Goal: Find specific page/section: Find specific page/section

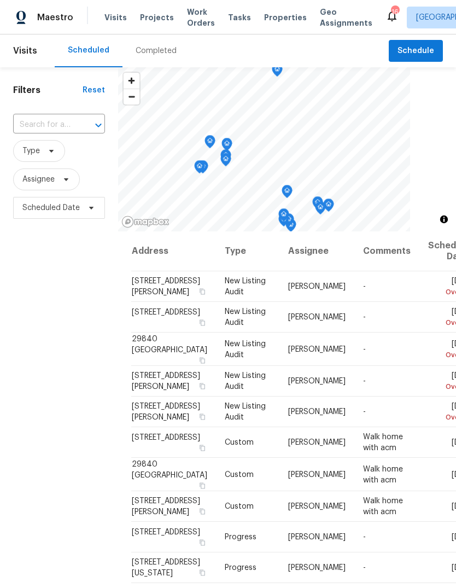
click at [164, 56] on div "Completed" at bounding box center [156, 50] width 41 height 11
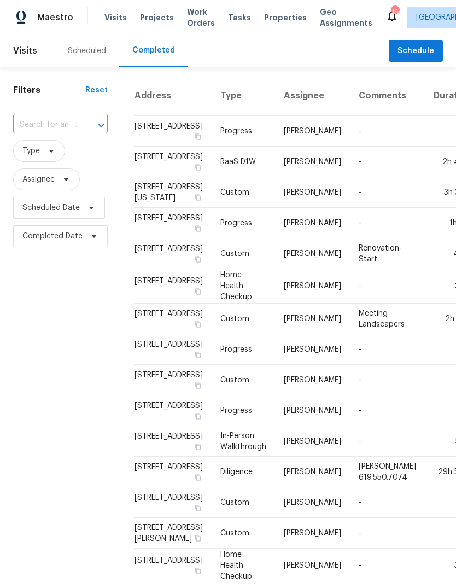
click at [101, 56] on div "Scheduled" at bounding box center [87, 50] width 38 height 11
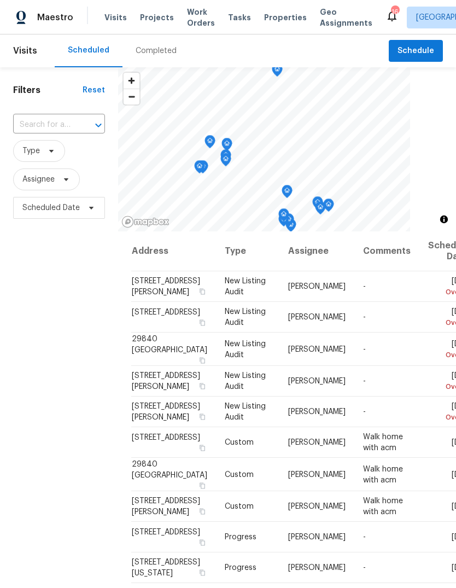
click at [280, 22] on span "Properties" at bounding box center [285, 17] width 43 height 11
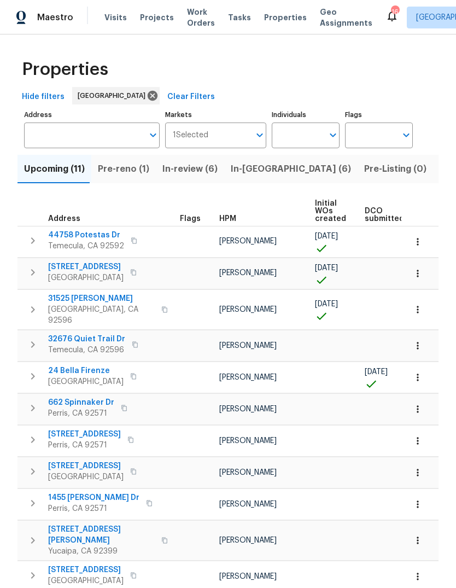
click at [290, 134] on input "Individuals" at bounding box center [297, 136] width 51 height 26
type input "jeff"
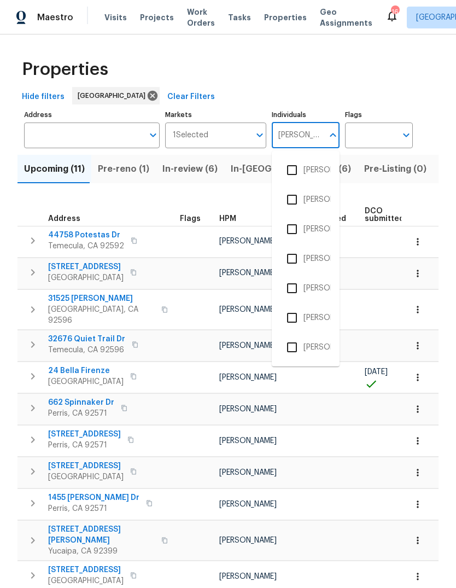
click at [322, 231] on li "[PERSON_NAME]" at bounding box center [306, 229] width 50 height 23
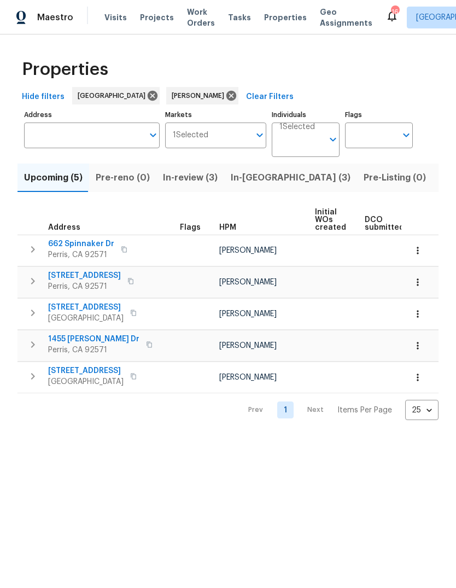
click at [258, 186] on span "In-reno (3)" at bounding box center [291, 177] width 120 height 15
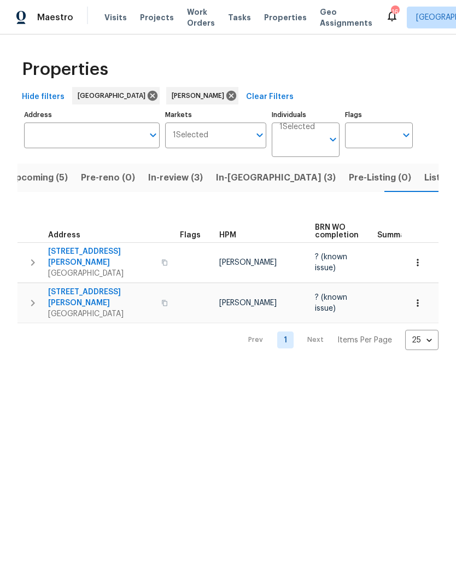
click at [236, 177] on span "In-reno (3)" at bounding box center [276, 177] width 120 height 15
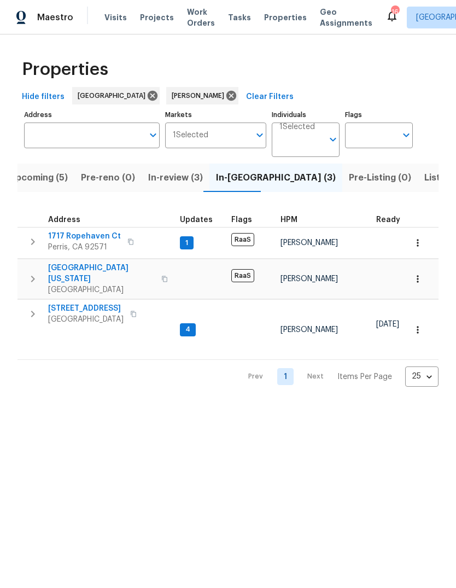
click at [157, 18] on span "Projects" at bounding box center [157, 17] width 34 height 11
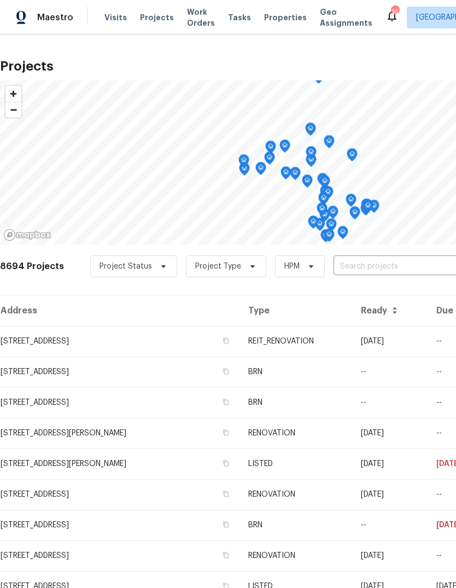
click at [354, 262] on input "text" at bounding box center [396, 266] width 125 height 17
type input "1642"
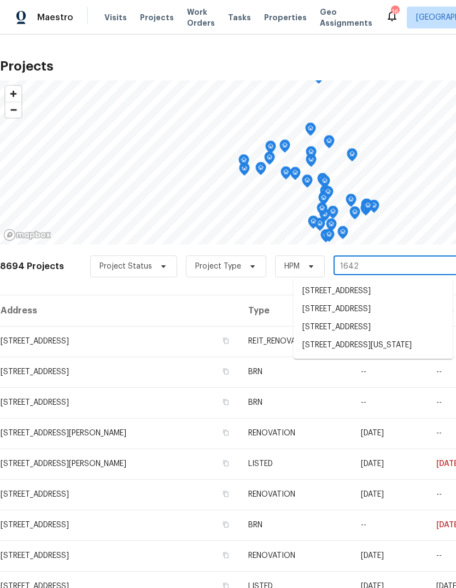
click at [384, 355] on li "[STREET_ADDRESS][US_STATE]" at bounding box center [373, 346] width 159 height 18
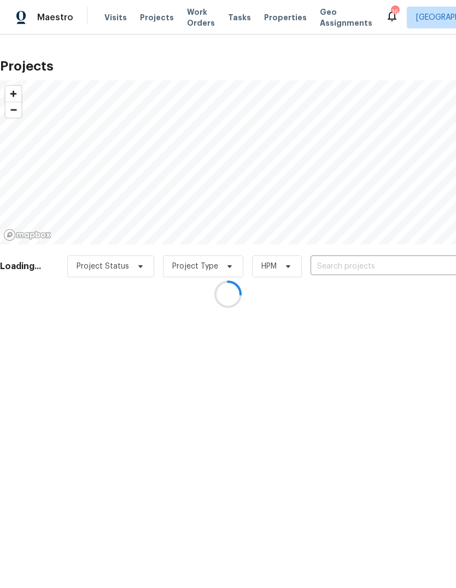
type input "[STREET_ADDRESS][US_STATE]"
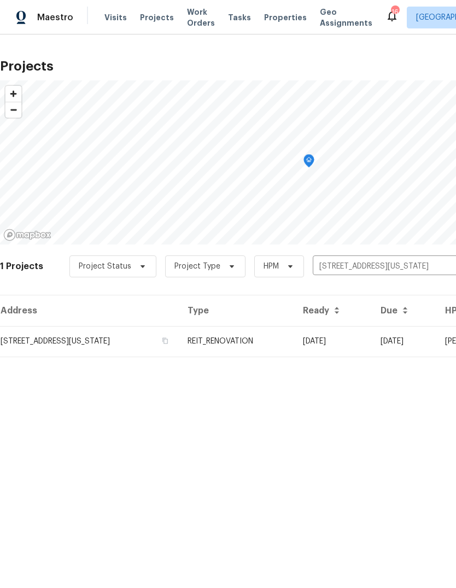
click at [179, 337] on td "[STREET_ADDRESS][US_STATE]" at bounding box center [89, 341] width 179 height 31
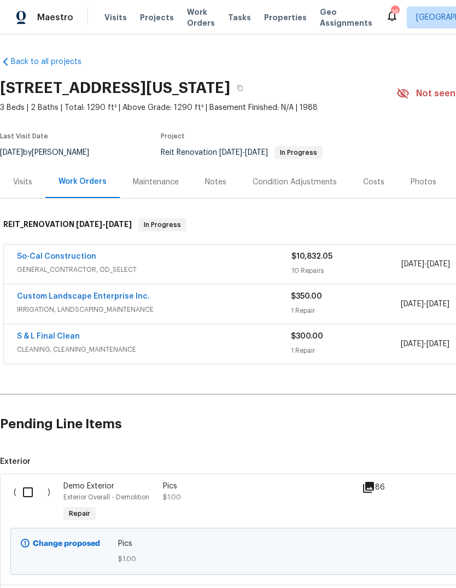
click at [274, 268] on span "GENERAL_CONTRACTOR, OD_SELECT" at bounding box center [154, 269] width 275 height 11
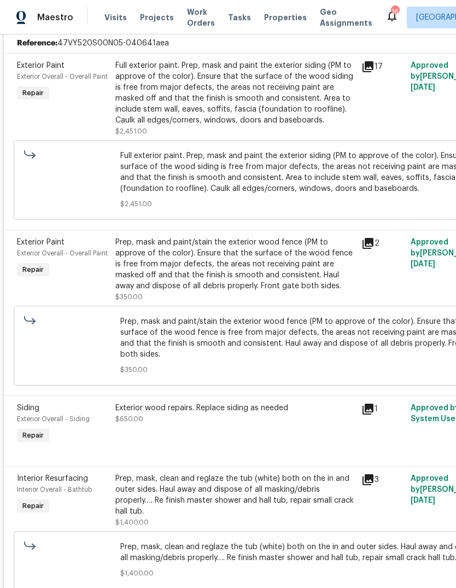
scroll to position [259, 0]
click at [352, 295] on div "Prep, mask and paint/stain the exterior wood fence (PM to approve of the color)…" at bounding box center [235, 270] width 240 height 66
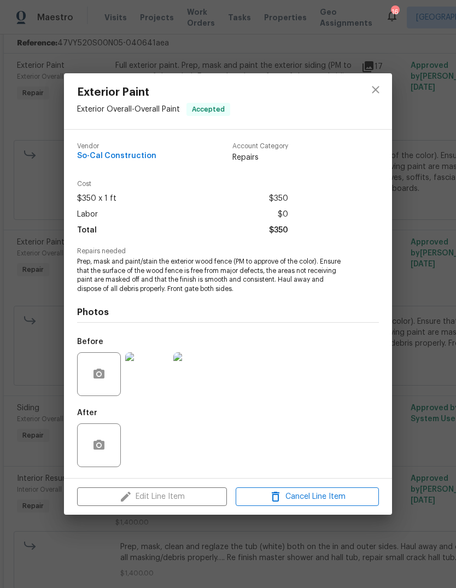
click at [198, 493] on div "Edit Line Item Cancel Line Item" at bounding box center [228, 497] width 328 height 37
click at [386, 90] on button "close" at bounding box center [376, 90] width 26 height 26
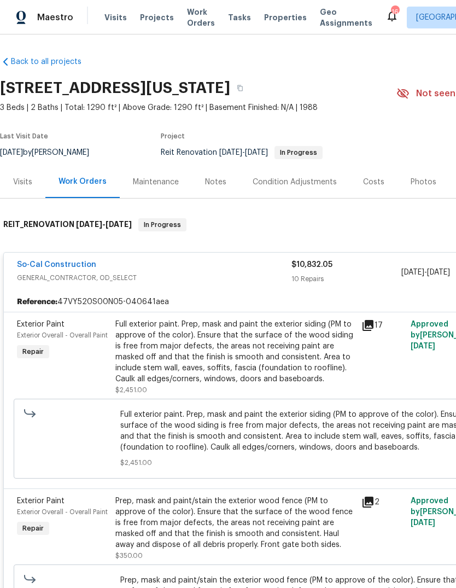
scroll to position [0, 0]
click at [161, 182] on div "Maintenance" at bounding box center [156, 182] width 46 height 11
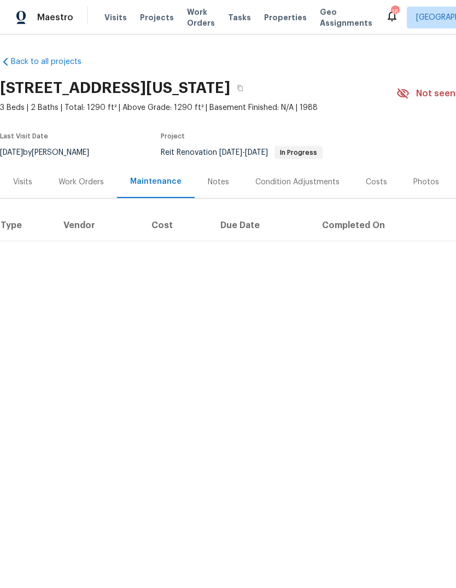
click at [90, 181] on div "Work Orders" at bounding box center [81, 182] width 45 height 11
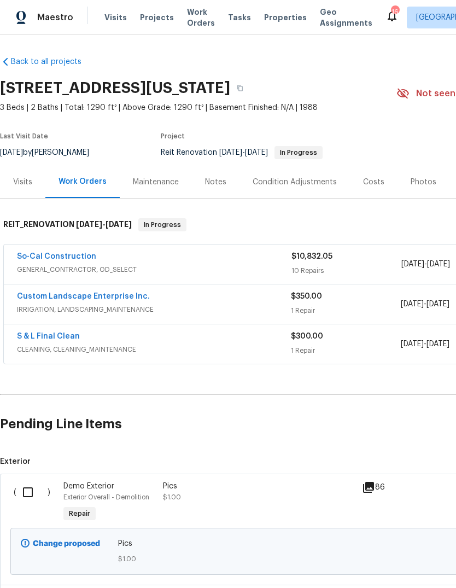
click at [191, 22] on span "Work Orders" at bounding box center [201, 18] width 28 height 22
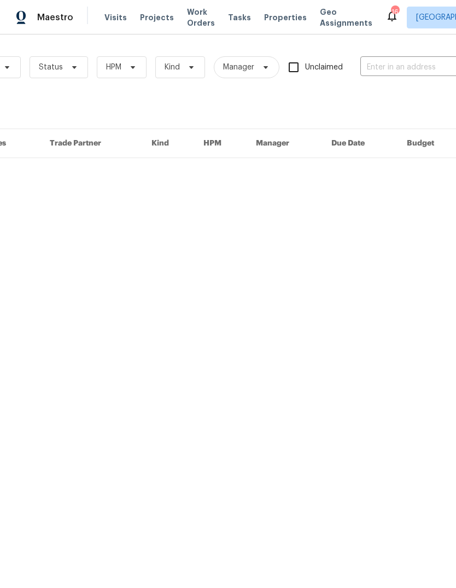
scroll to position [0, 109]
click at [378, 63] on input "text" at bounding box center [407, 67] width 109 height 17
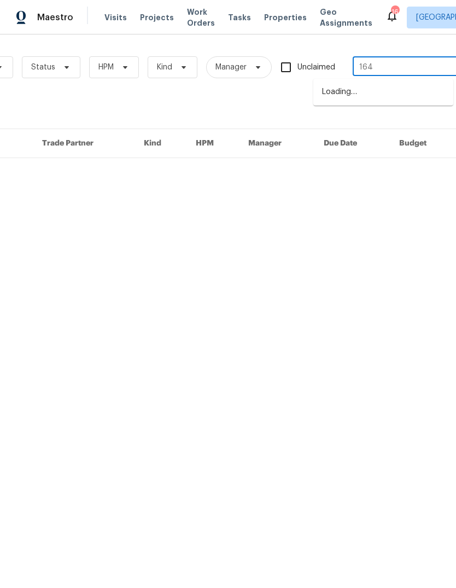
type input "1642"
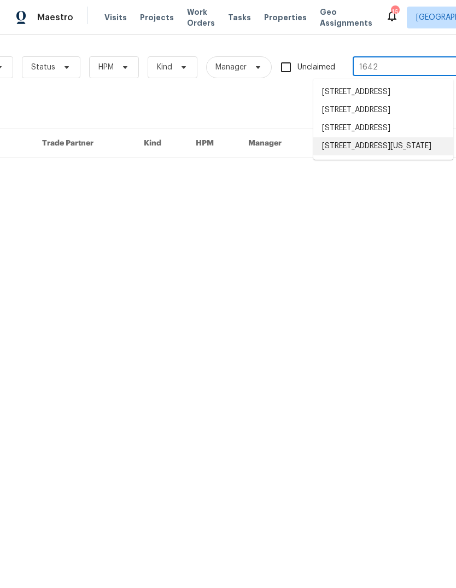
click at [371, 155] on li "[STREET_ADDRESS][US_STATE]" at bounding box center [384, 146] width 140 height 18
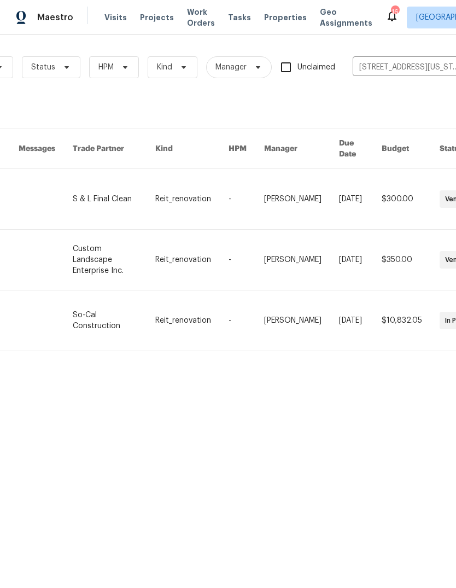
click at [62, 291] on link at bounding box center [46, 321] width 54 height 60
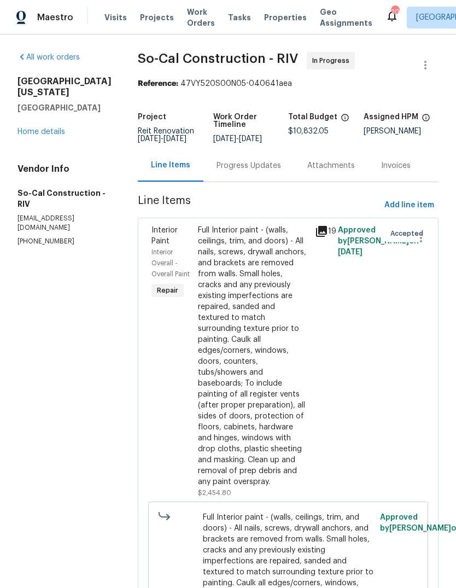
click at [116, 18] on span "Visits" at bounding box center [116, 17] width 22 height 11
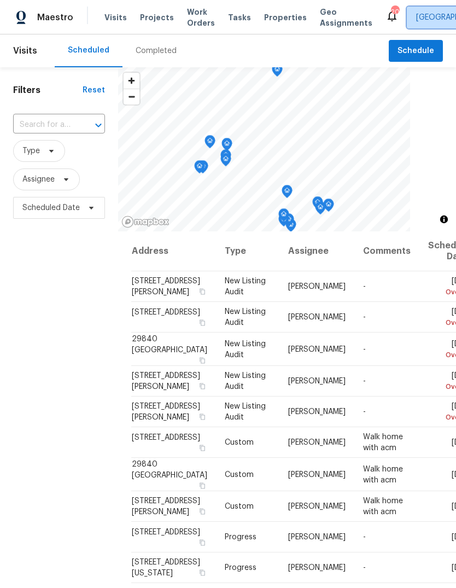
click at [431, 22] on span "[GEOGRAPHIC_DATA]" at bounding box center [462, 18] width 110 height 22
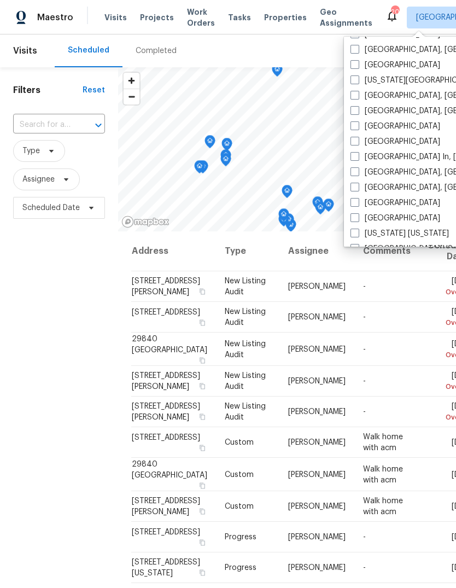
scroll to position [422, 0]
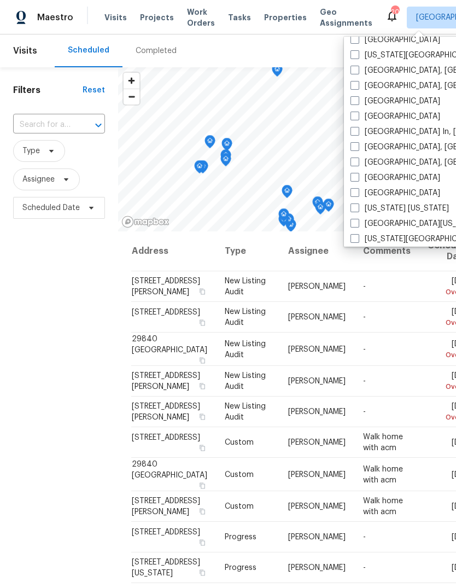
click at [357, 112] on span at bounding box center [355, 116] width 9 height 9
click at [357, 112] on input "[GEOGRAPHIC_DATA]" at bounding box center [354, 114] width 7 height 7
checkbox input "true"
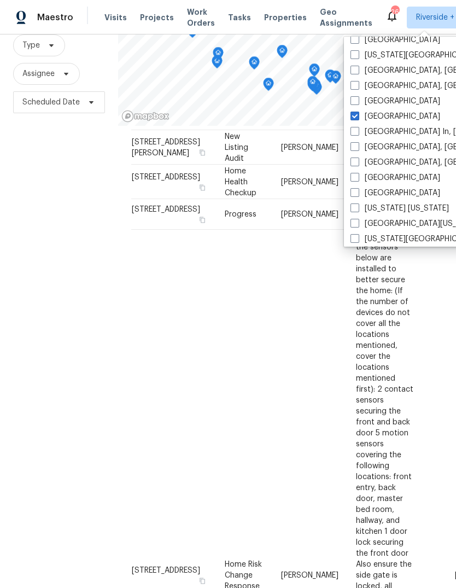
scroll to position [41, 0]
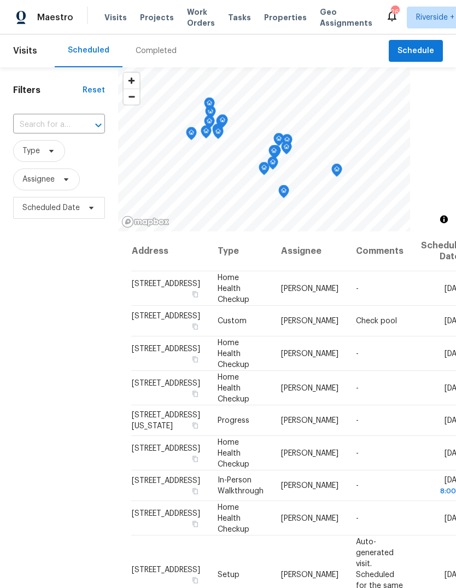
scroll to position [0, 0]
click at [422, 22] on span "Riverside + 1" at bounding box center [438, 17] width 44 height 11
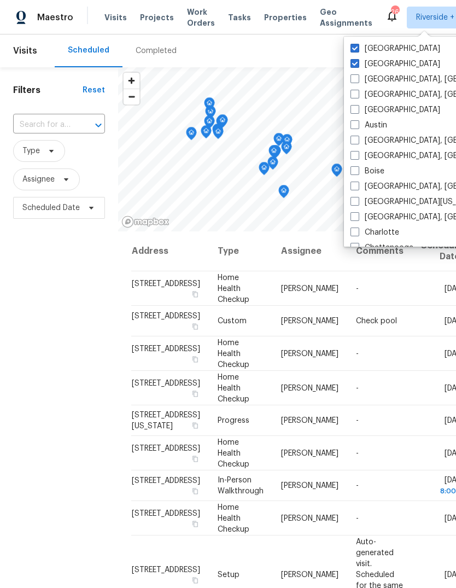
click at [358, 65] on span at bounding box center [355, 63] width 9 height 9
click at [358, 65] on input "[GEOGRAPHIC_DATA]" at bounding box center [354, 62] width 7 height 7
checkbox input "false"
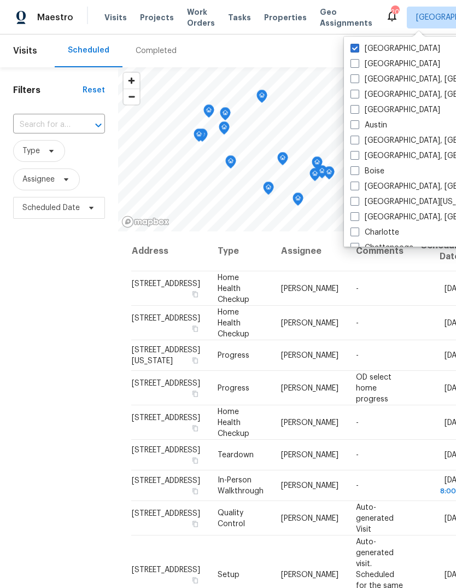
click at [99, 470] on div "Filters Reset ​ Type Assignee Scheduled Date" at bounding box center [59, 384] width 118 height 635
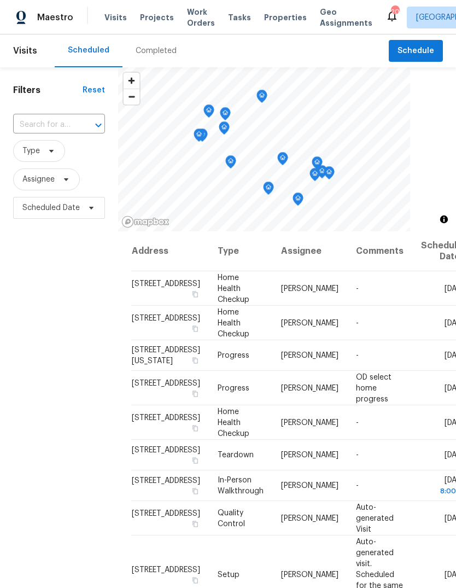
click at [162, 65] on div "Completed" at bounding box center [156, 50] width 67 height 33
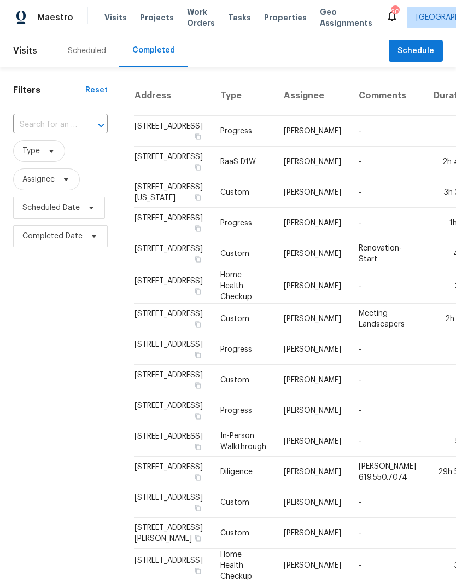
click at [89, 53] on div "Scheduled" at bounding box center [87, 50] width 38 height 11
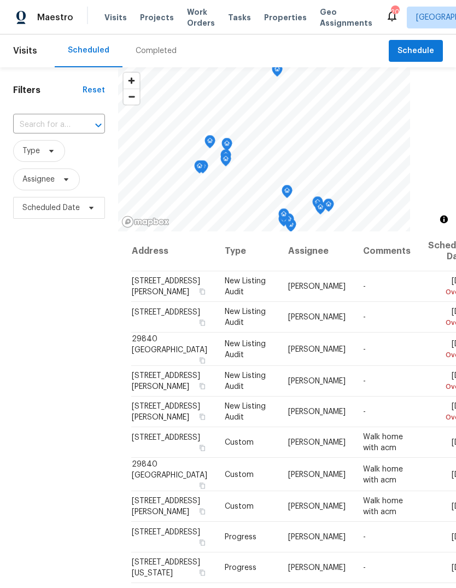
scroll to position [-1, 0]
click at [420, 20] on span "[GEOGRAPHIC_DATA]" at bounding box center [454, 17] width 76 height 11
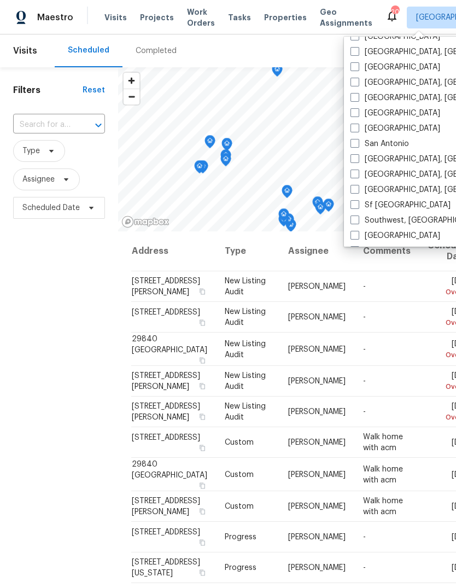
scroll to position [703, 0]
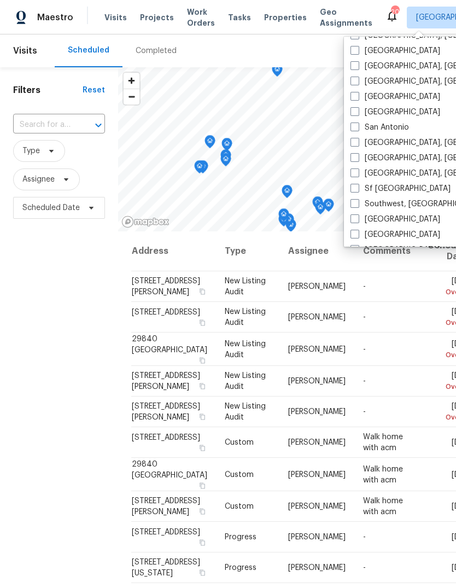
click at [354, 144] on span at bounding box center [355, 142] width 9 height 9
click at [354, 144] on input "[GEOGRAPHIC_DATA], [GEOGRAPHIC_DATA]" at bounding box center [354, 140] width 7 height 7
checkbox input "true"
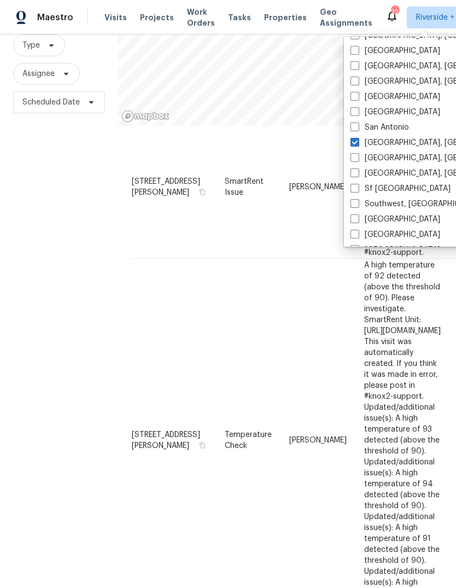
scroll to position [41, 0]
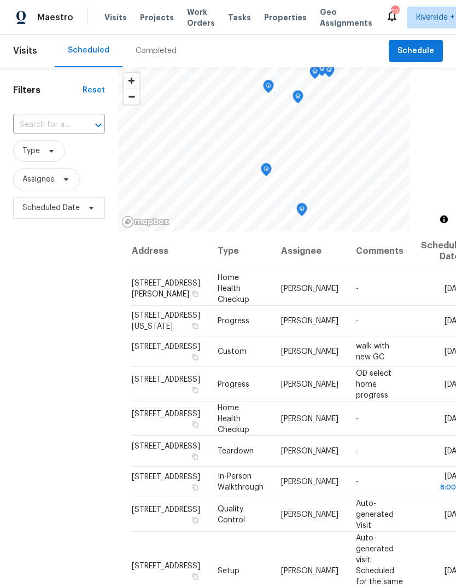
scroll to position [0, 0]
click at [433, 18] on span "Riverside + 1" at bounding box center [438, 17] width 44 height 11
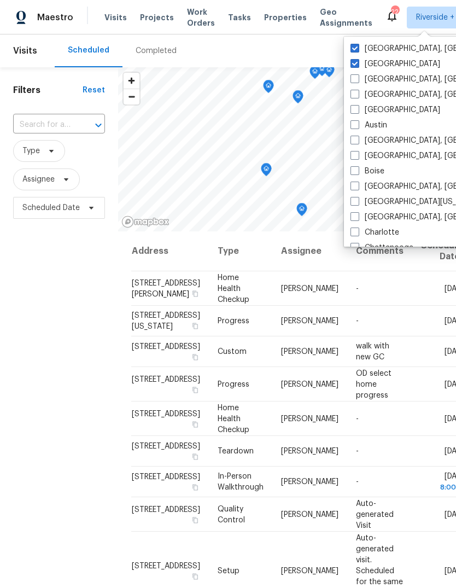
click at [355, 50] on span at bounding box center [355, 48] width 9 height 9
click at [355, 50] on input "[GEOGRAPHIC_DATA], [GEOGRAPHIC_DATA]" at bounding box center [354, 46] width 7 height 7
checkbox input "false"
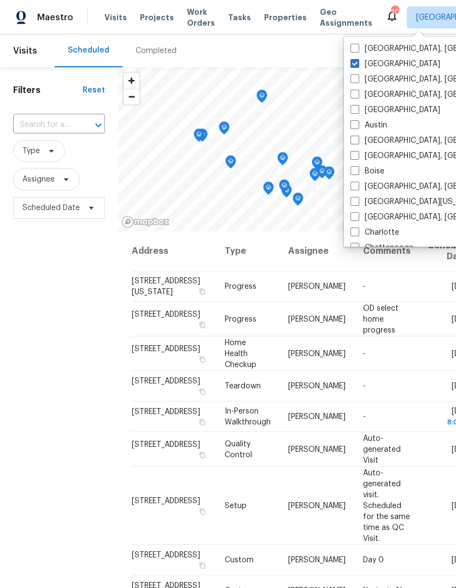
click at [91, 454] on div "Filters Reset ​ Type Assignee Scheduled Date" at bounding box center [59, 384] width 118 height 635
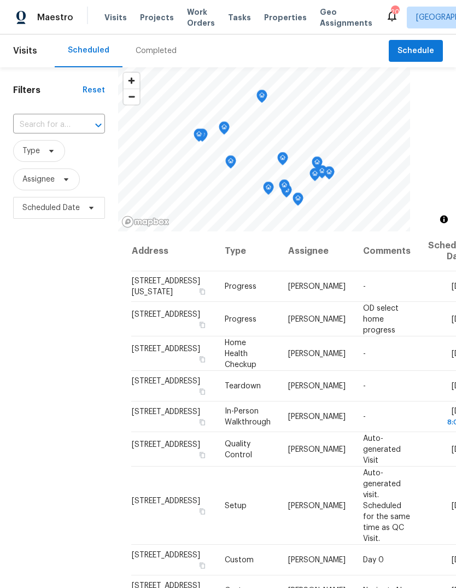
click at [164, 45] on div "Completed" at bounding box center [156, 50] width 41 height 11
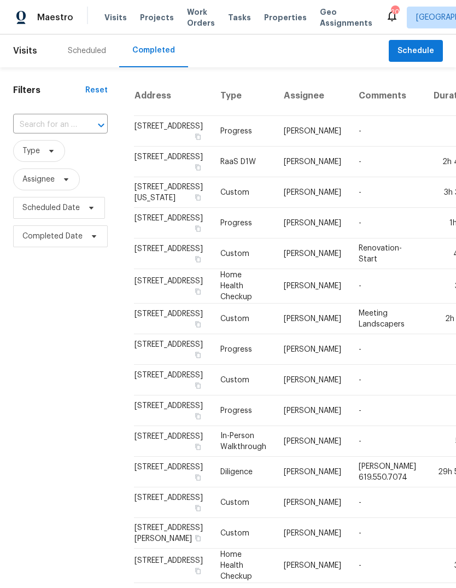
click at [96, 45] on div "Scheduled" at bounding box center [87, 50] width 38 height 11
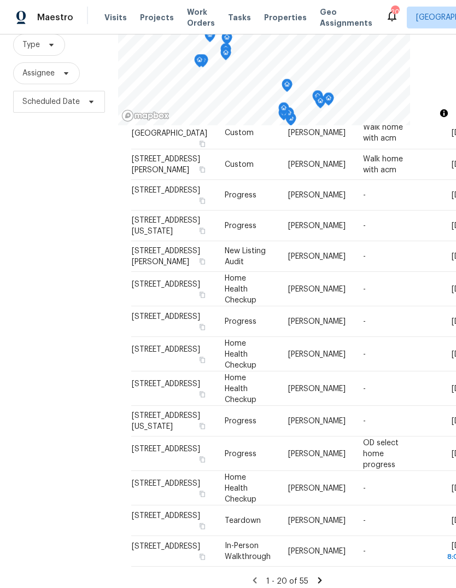
scroll to position [106, 0]
